Goal: Information Seeking & Learning: Check status

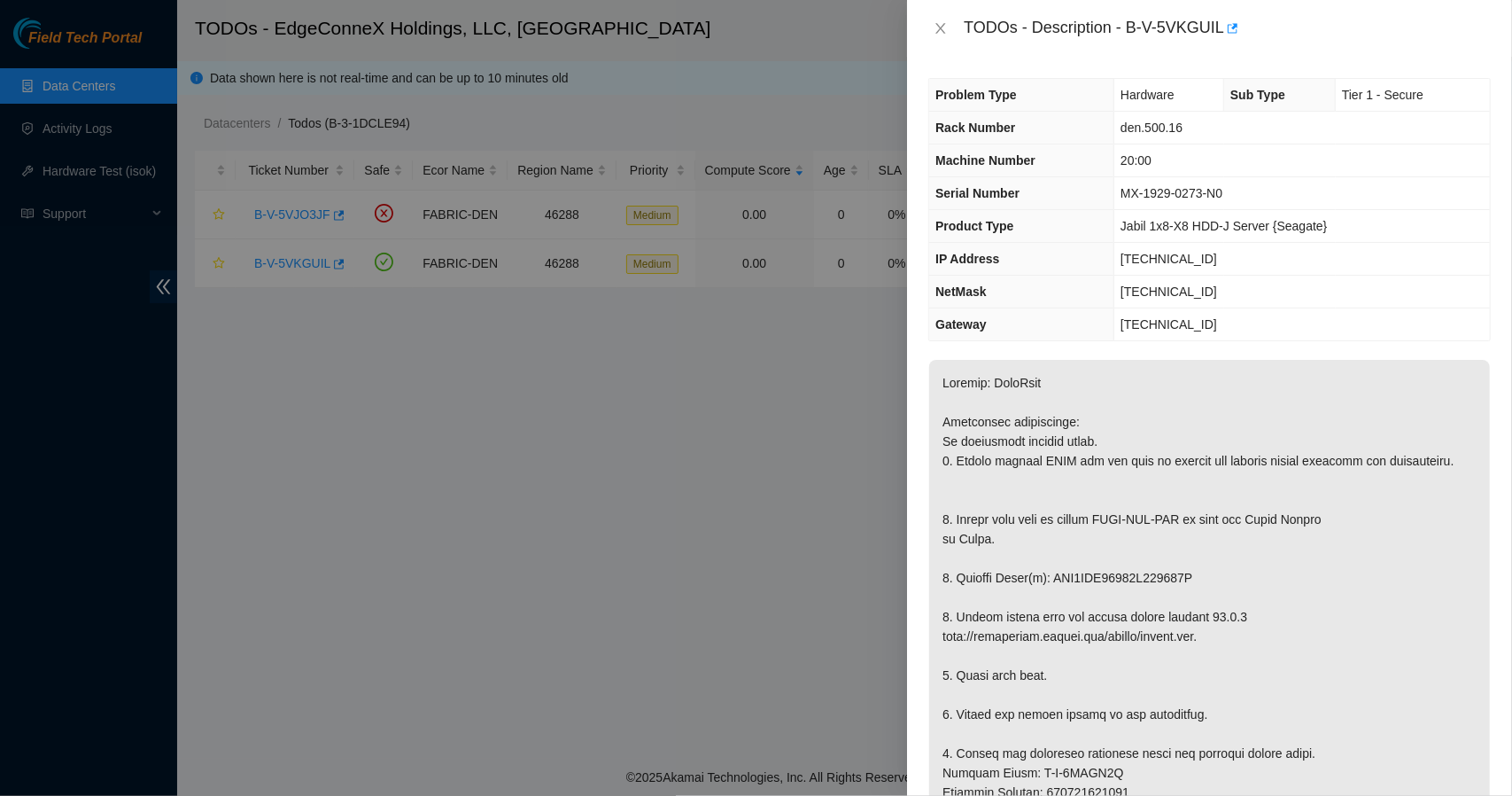
scroll to position [27, 0]
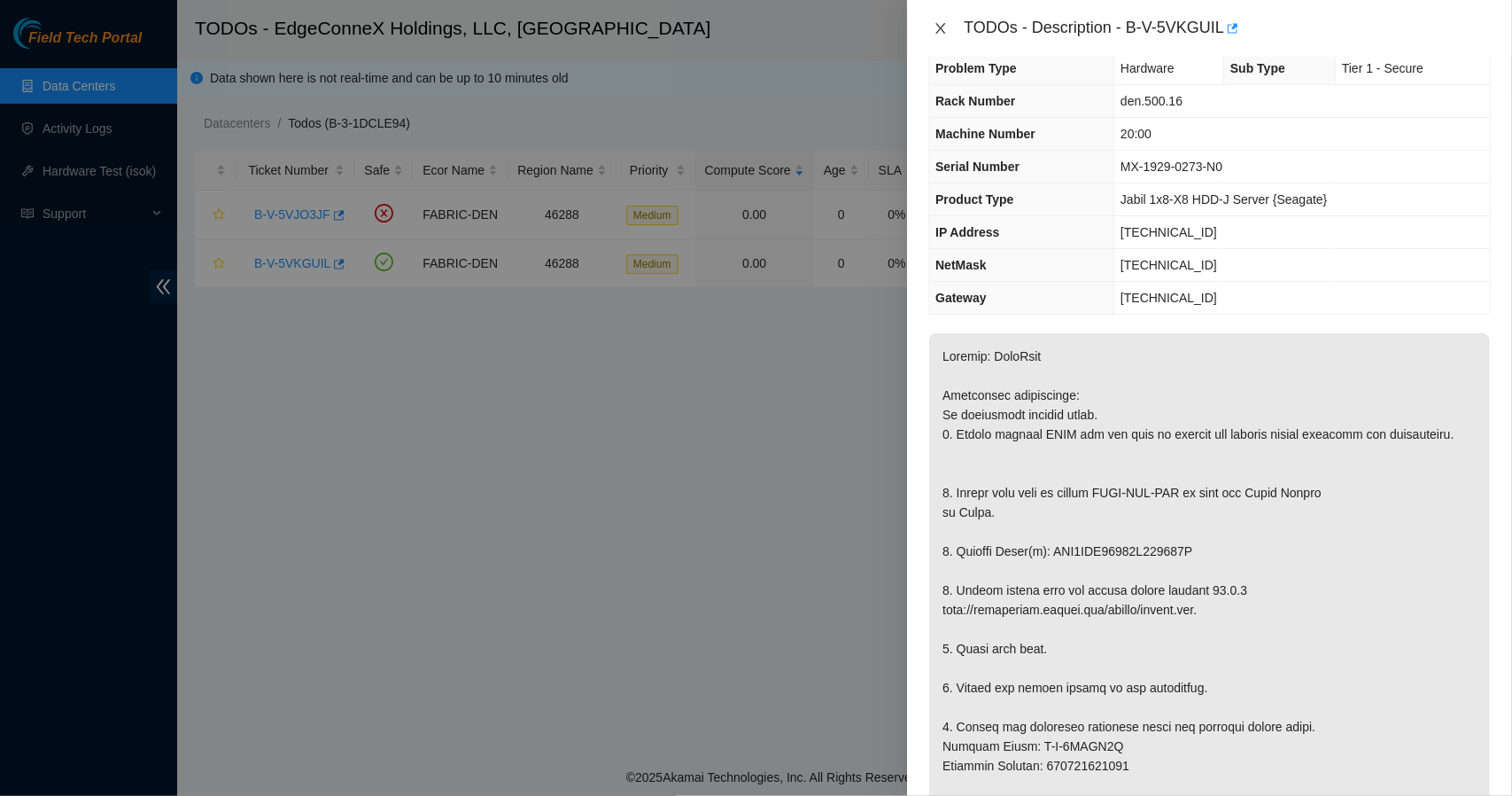
click at [944, 27] on icon "close" at bounding box center [941, 28] width 15 height 15
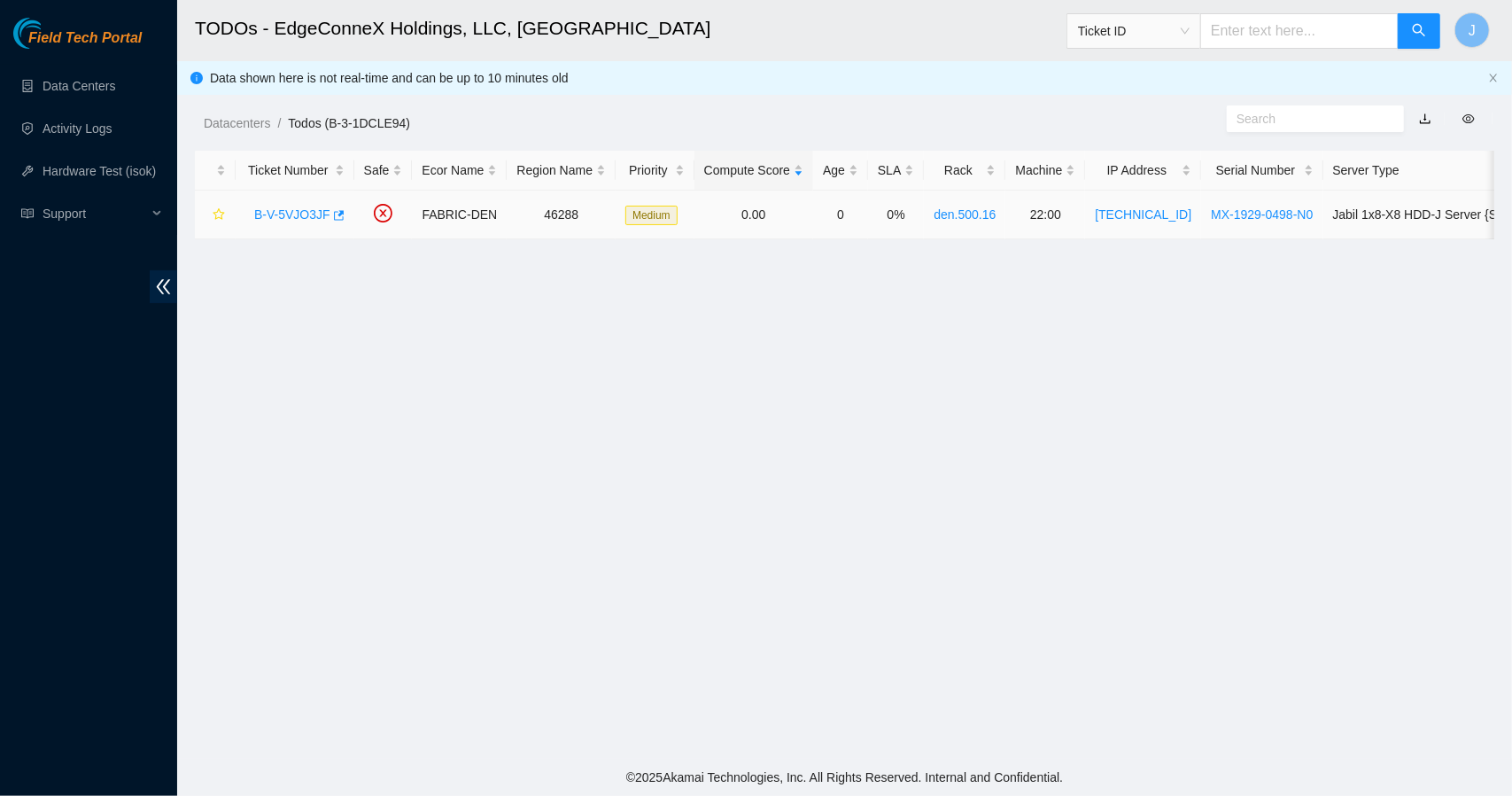
click at [295, 212] on link "B-V-5VJO3JF" at bounding box center [291, 215] width 76 height 15
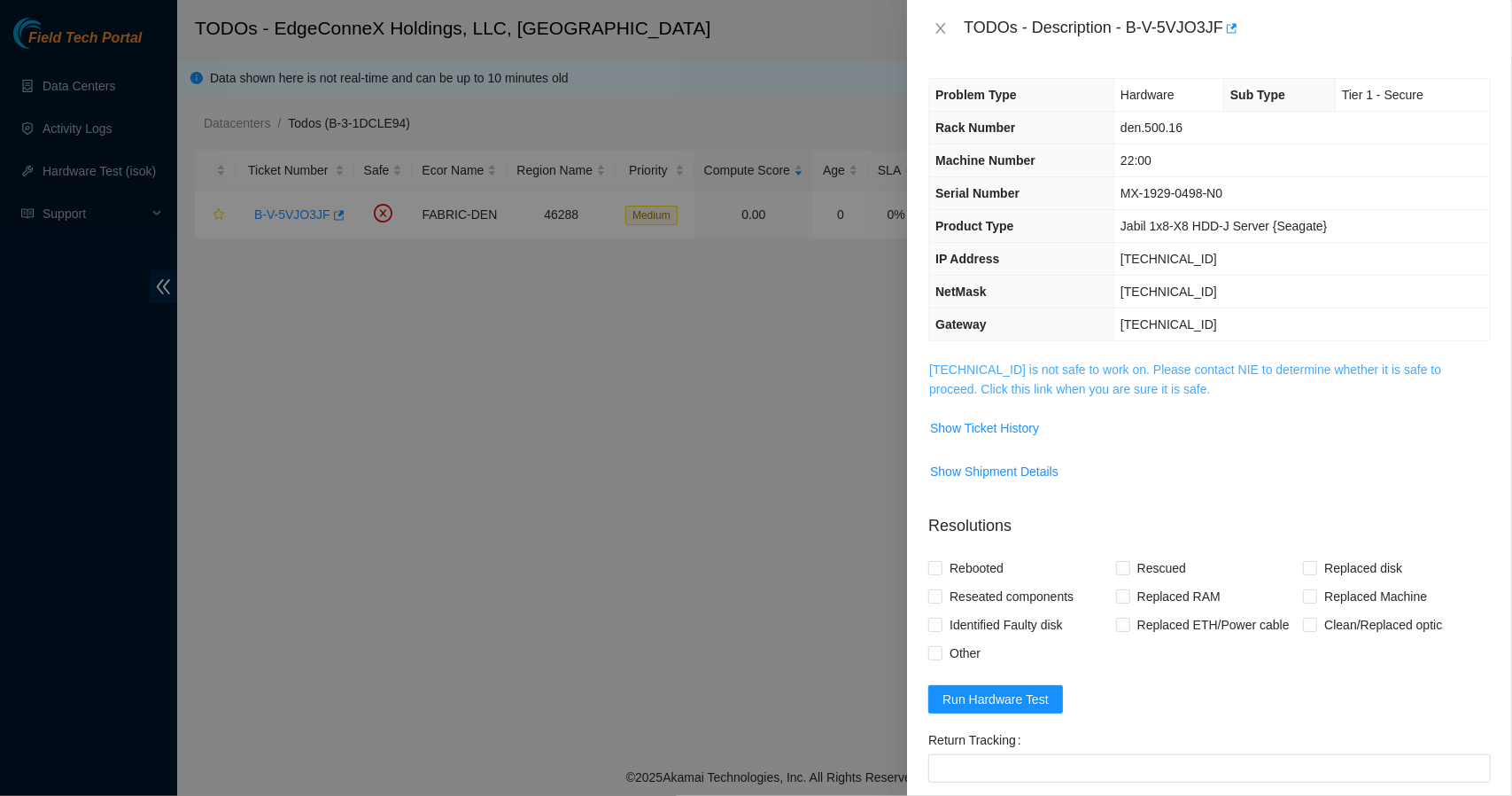
click at [1015, 382] on link "[TECHNICAL_ID] is not safe to work on. Please contact NIE to determine whether …" at bounding box center [1185, 379] width 512 height 34
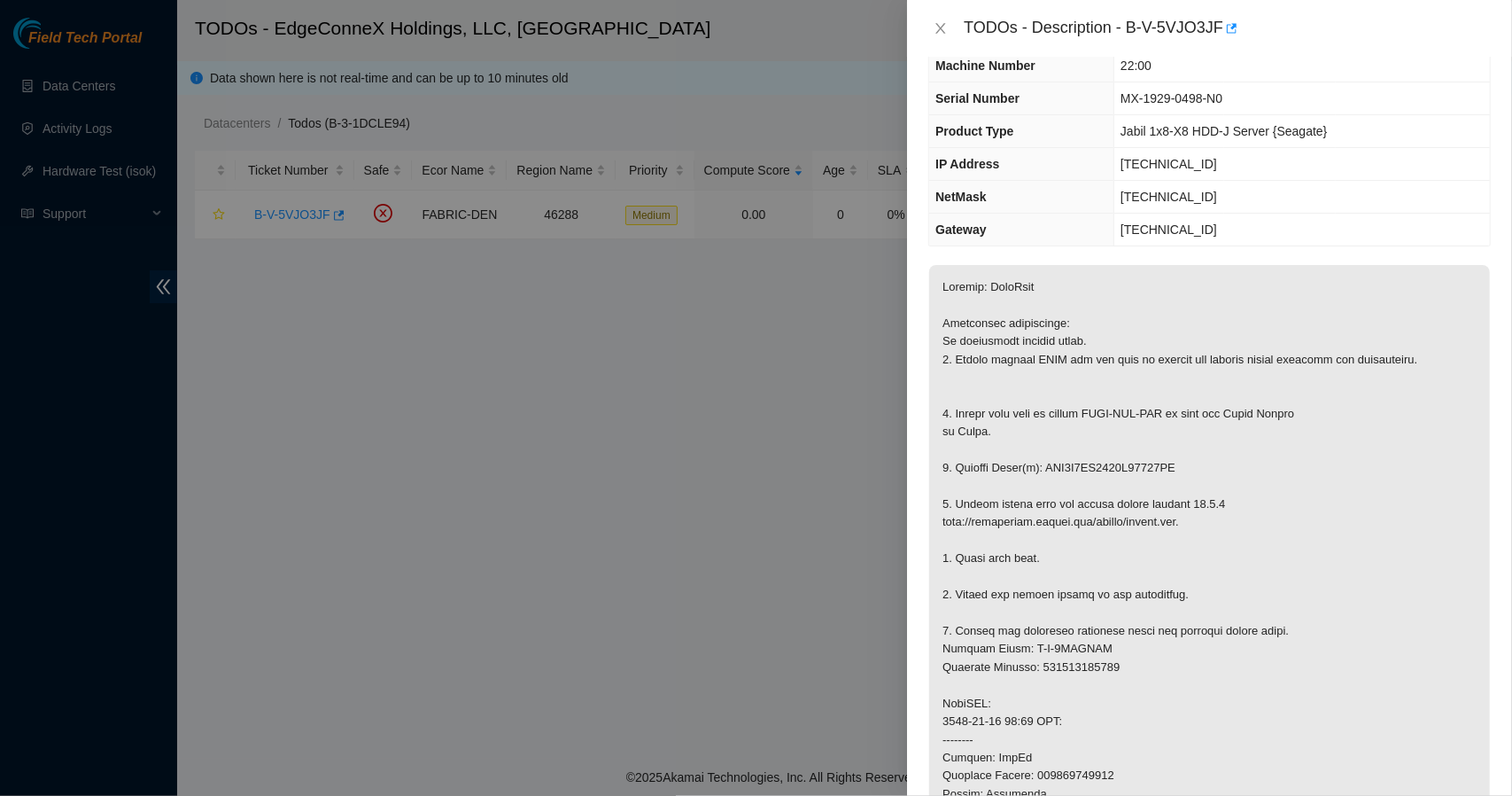
scroll to position [64, 0]
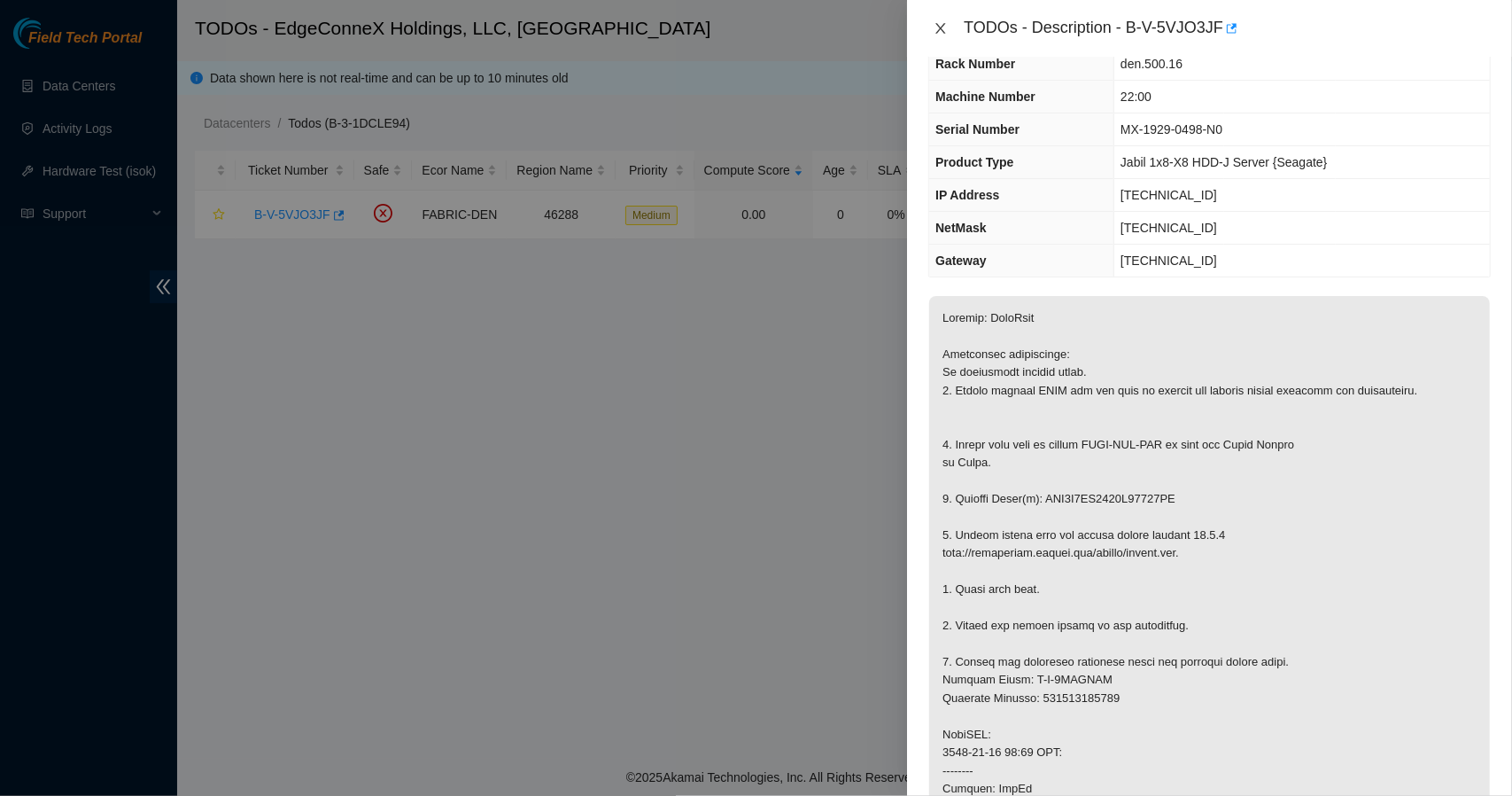
click at [937, 27] on icon "close" at bounding box center [941, 28] width 15 height 15
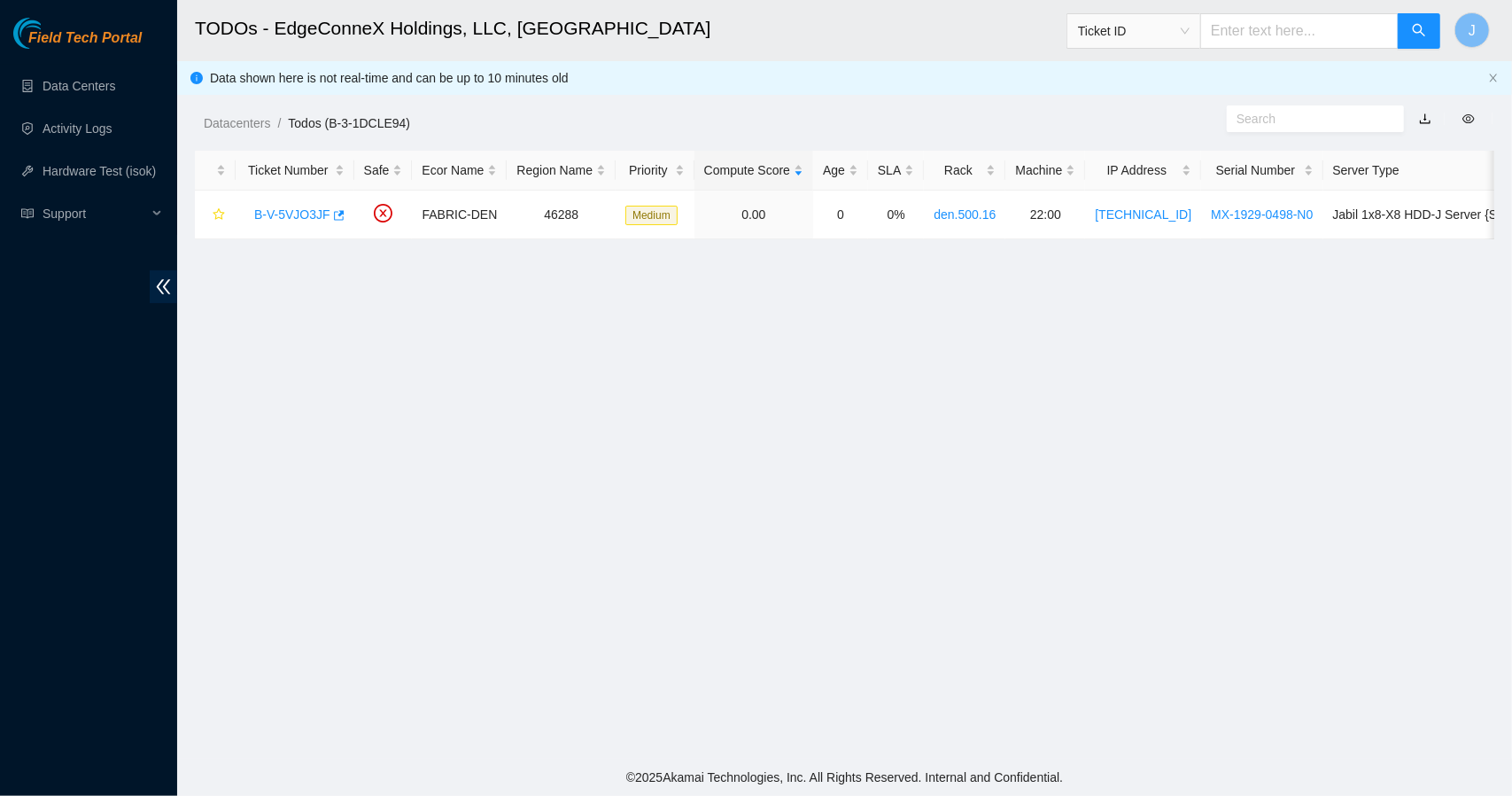
scroll to position [83, 0]
click at [316, 217] on link "B-V-5VJO3JF" at bounding box center [291, 215] width 76 height 15
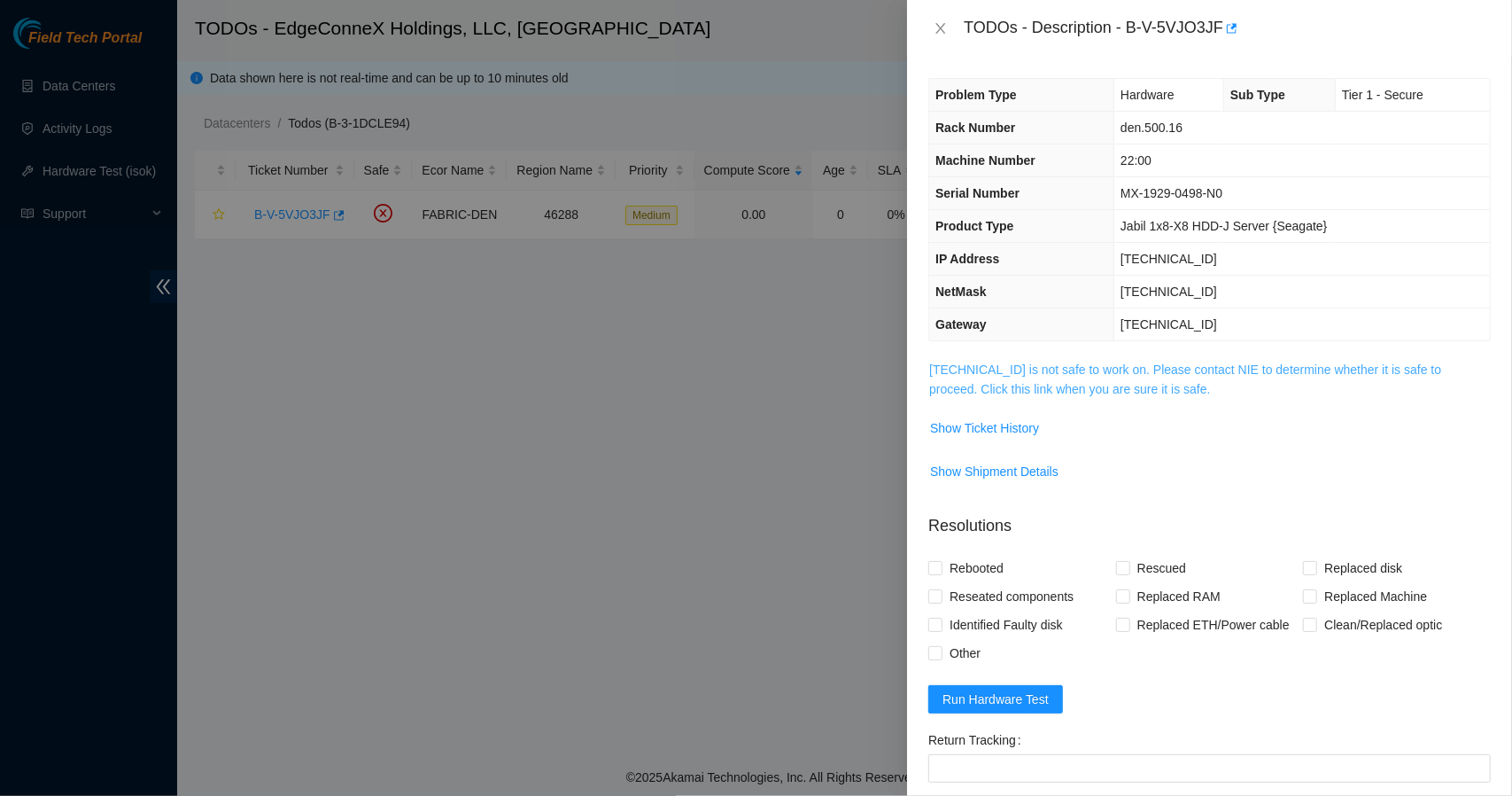
click at [1070, 389] on link "23.223.208.174 is not safe to work on. Please contact NIE to determine whether …" at bounding box center [1185, 379] width 512 height 34
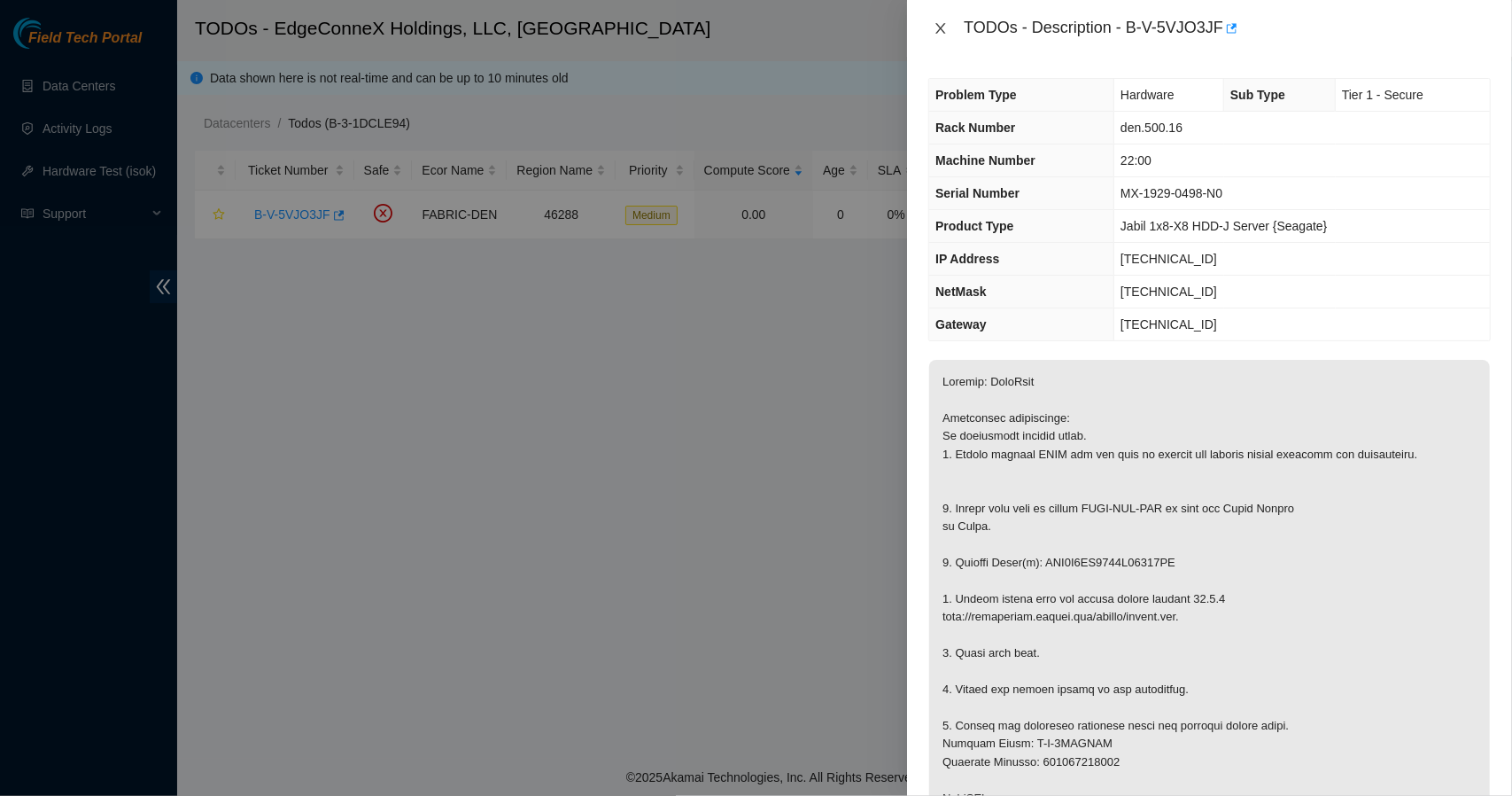
click at [943, 28] on icon "close" at bounding box center [941, 28] width 15 height 15
